Goal: Information Seeking & Learning: Learn about a topic

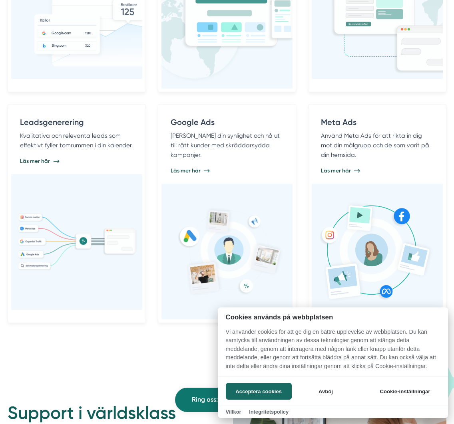
scroll to position [613, 0]
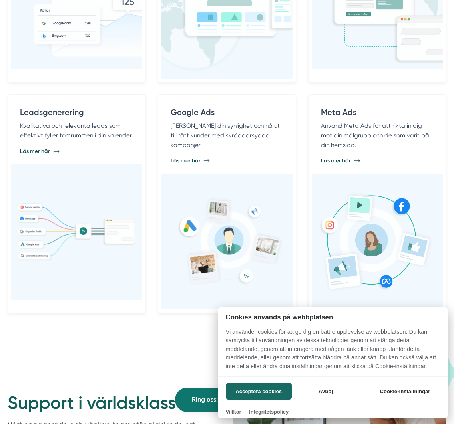
drag, startPoint x: 261, startPoint y: 389, endPoint x: 238, endPoint y: 376, distance: 26.5
click at [261, 389] on button "Acceptera cookies" at bounding box center [259, 391] width 66 height 17
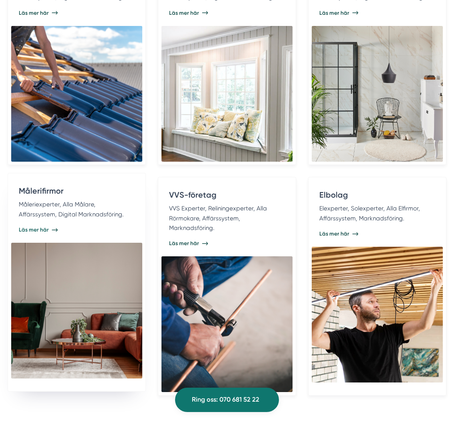
scroll to position [1692, 0]
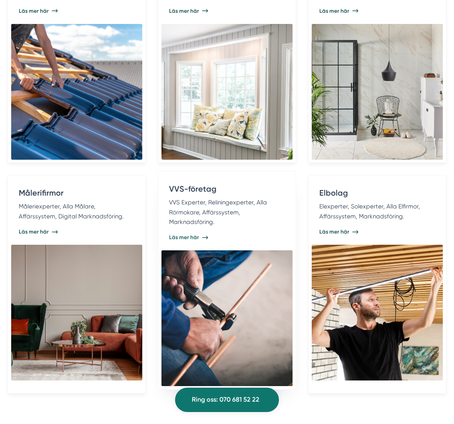
click at [182, 234] on span "Läs mer här" at bounding box center [184, 238] width 30 height 8
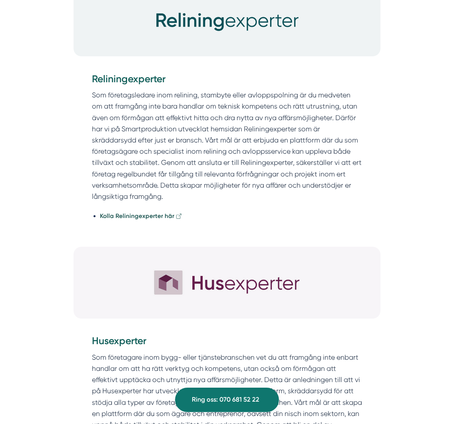
scroll to position [3492, 0]
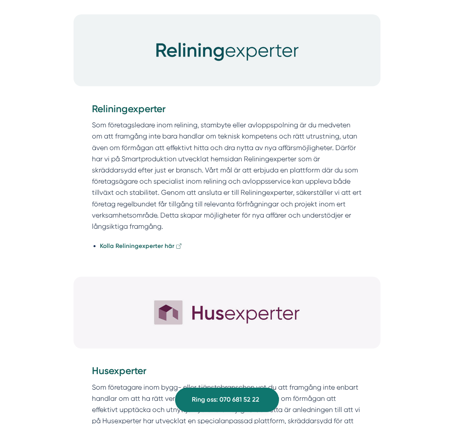
click at [138, 250] on strong "Kolla Reliningexperter här" at bounding box center [137, 246] width 74 height 7
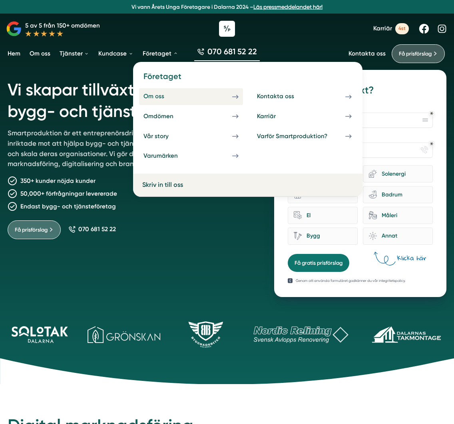
click at [156, 98] on div "Om oss" at bounding box center [162, 97] width 39 height 8
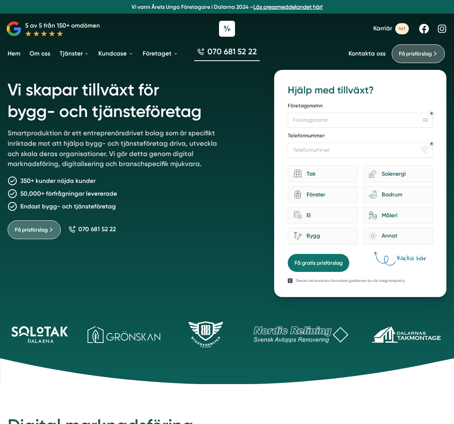
drag, startPoint x: 188, startPoint y: 260, endPoint x: 191, endPoint y: 257, distance: 4.5
click at [188, 260] on div "Vi skapar tillväxt för bygg- och tjänsteföretag Smartproduktion är ett entrepre…" at bounding box center [132, 183] width 249 height 227
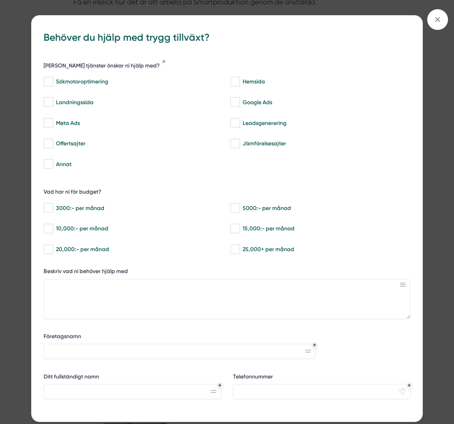
scroll to position [0, 0]
